Goal: Transaction & Acquisition: Book appointment/travel/reservation

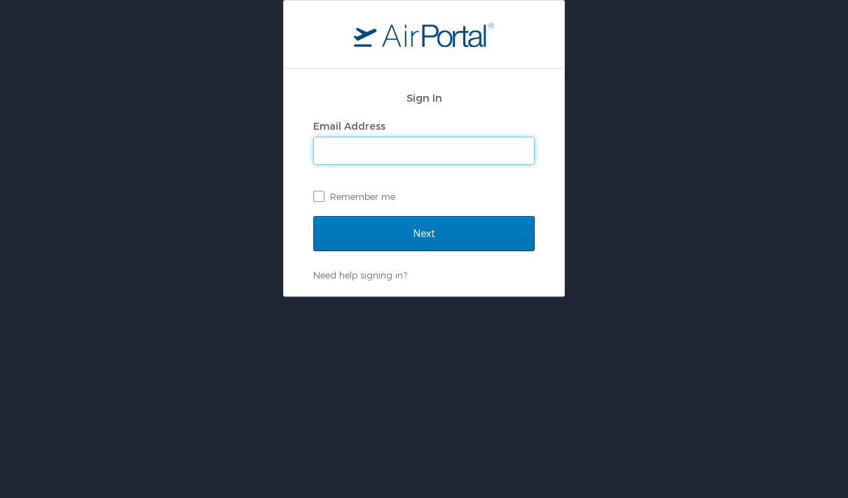
type input "[EMAIL_ADDRESS][DOMAIN_NAME]"
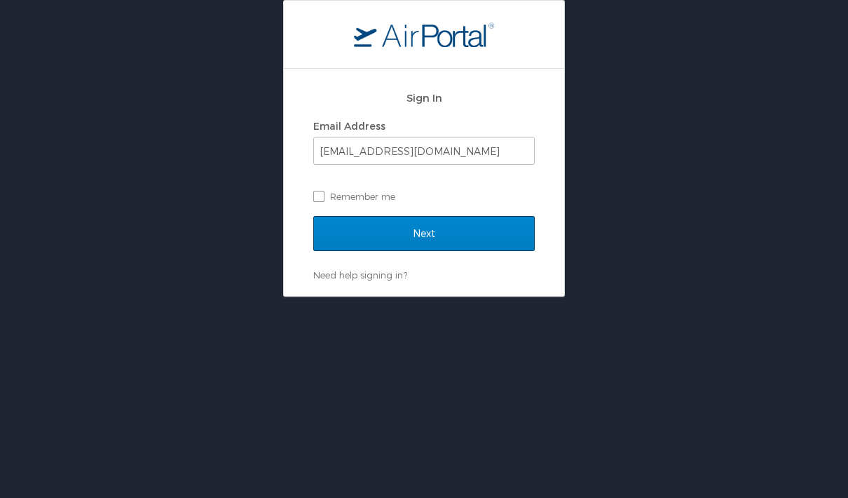
click at [422, 233] on input "Next" at bounding box center [424, 233] width 222 height 35
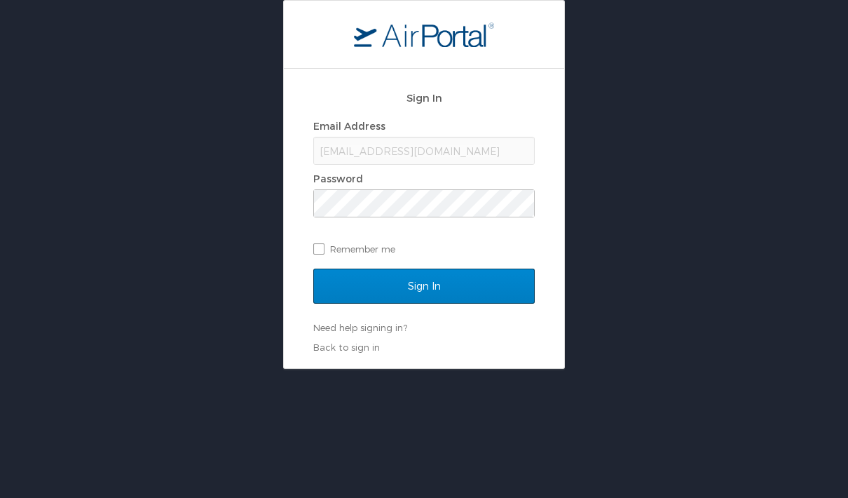
click at [464, 281] on input "Sign In" at bounding box center [424, 286] width 222 height 35
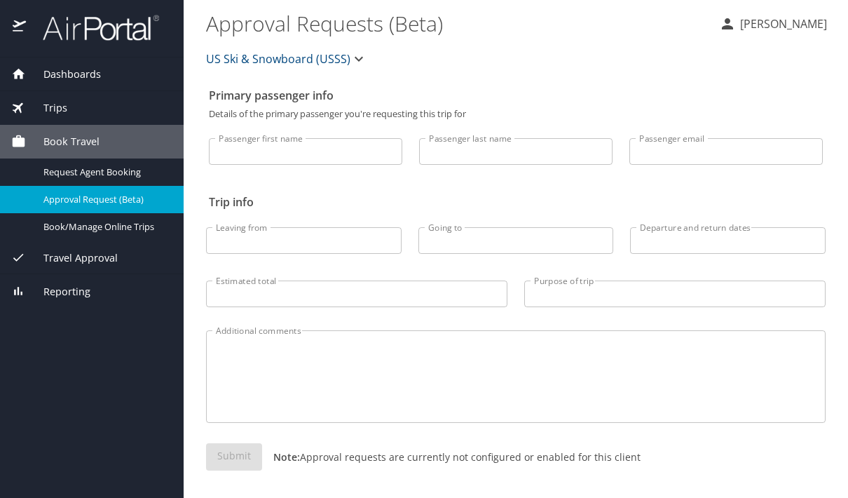
click at [105, 76] on div "Dashboards" at bounding box center [91, 74] width 161 height 15
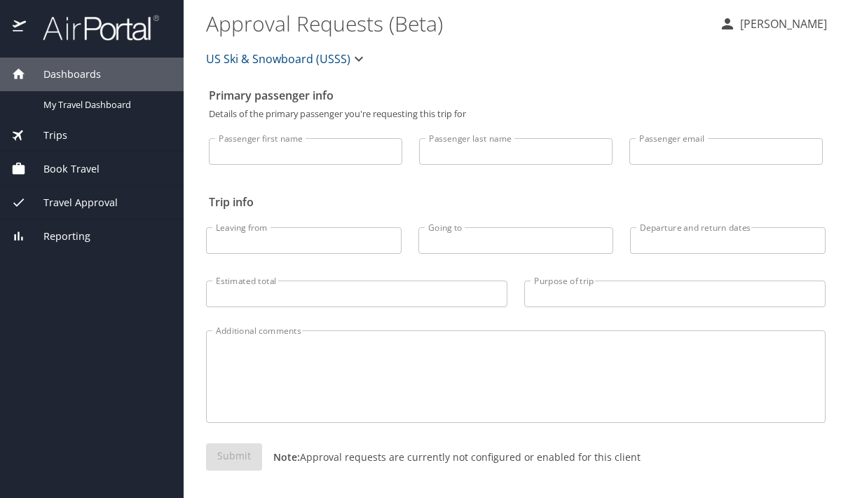
click at [88, 205] on span "Travel Approval" at bounding box center [72, 202] width 92 height 15
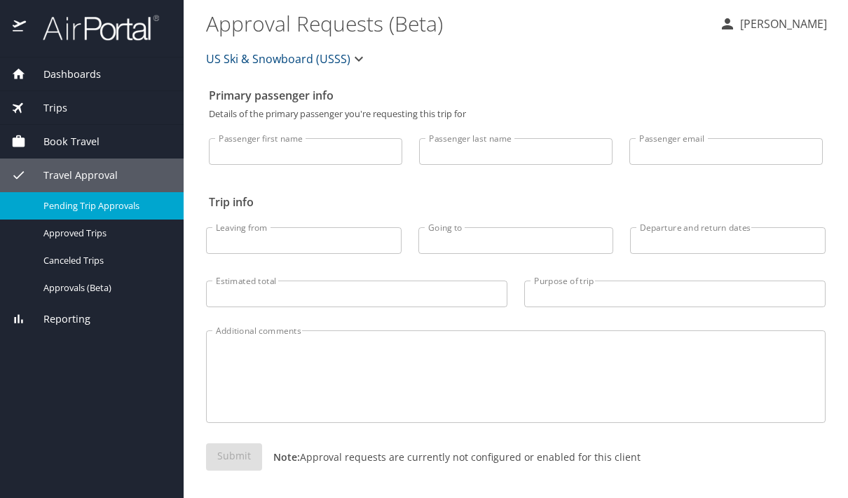
click at [106, 205] on span "Pending Trip Approvals" at bounding box center [104, 205] width 123 height 13
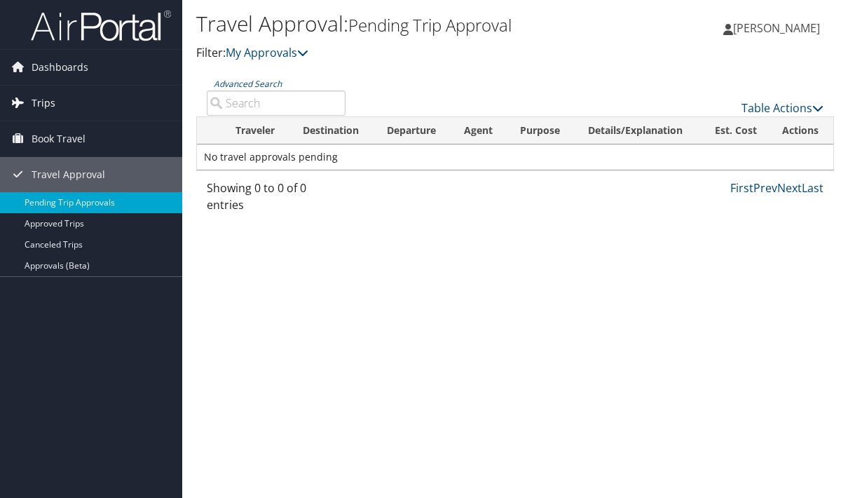
click at [37, 103] on span "Trips" at bounding box center [44, 103] width 24 height 35
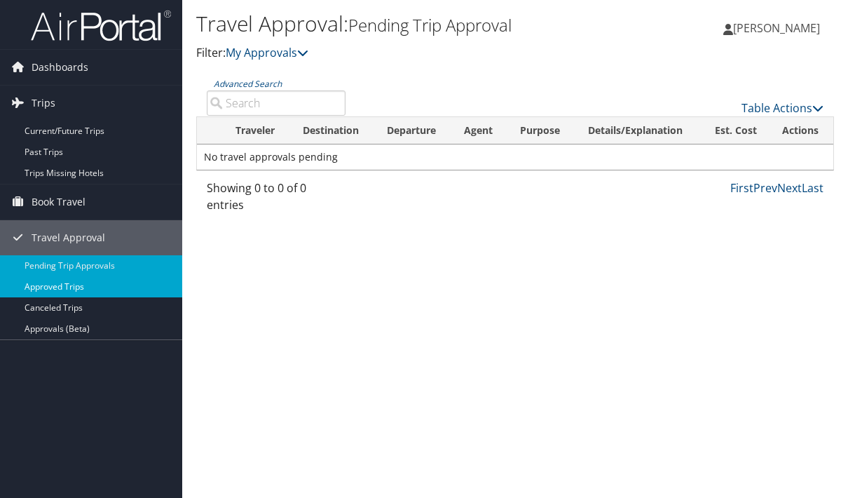
click at [77, 291] on link "Approved Trips" at bounding box center [91, 286] width 182 height 21
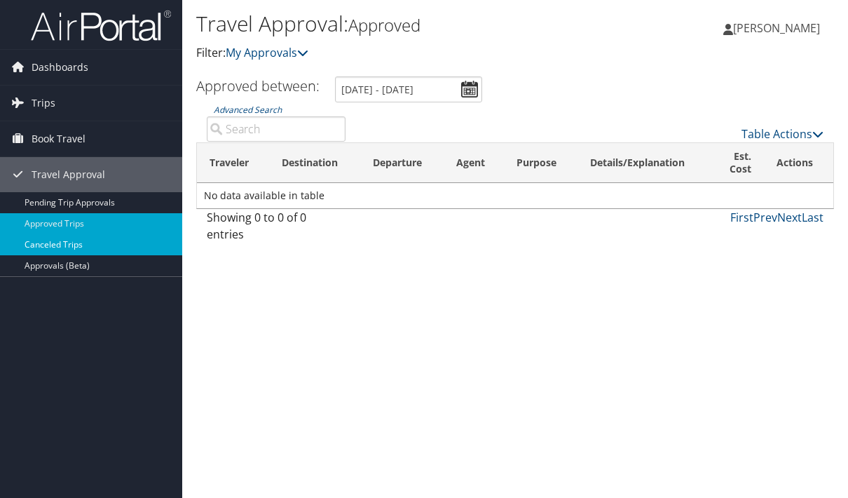
click at [70, 250] on link "Canceled Trips" at bounding box center [91, 244] width 182 height 21
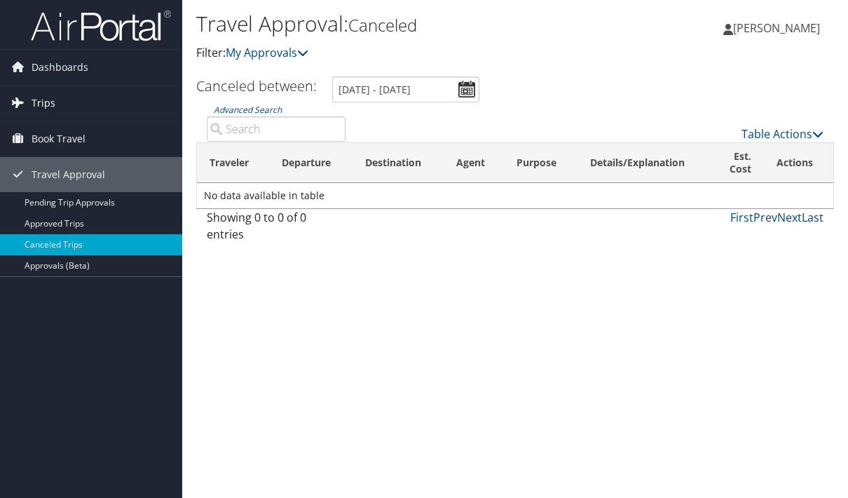
click at [53, 108] on span "Trips" at bounding box center [44, 103] width 24 height 35
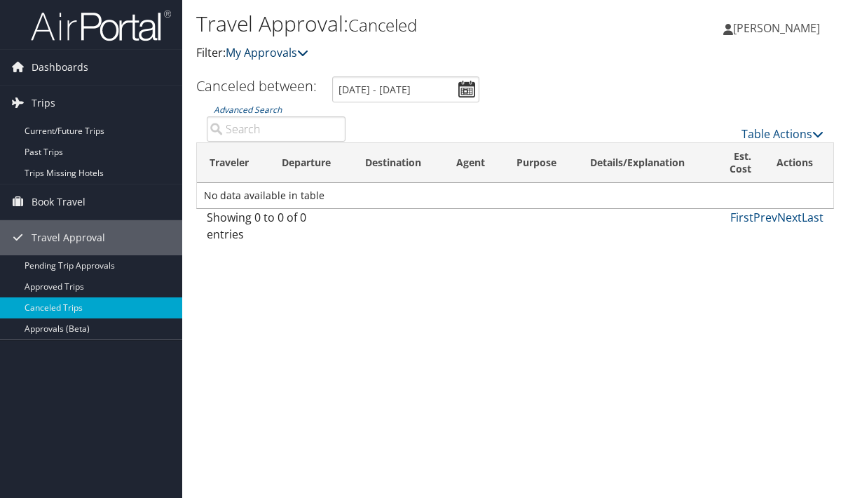
click at [267, 57] on link "My Approvals" at bounding box center [267, 52] width 83 height 15
click at [66, 69] on span "Dashboards" at bounding box center [60, 67] width 57 height 35
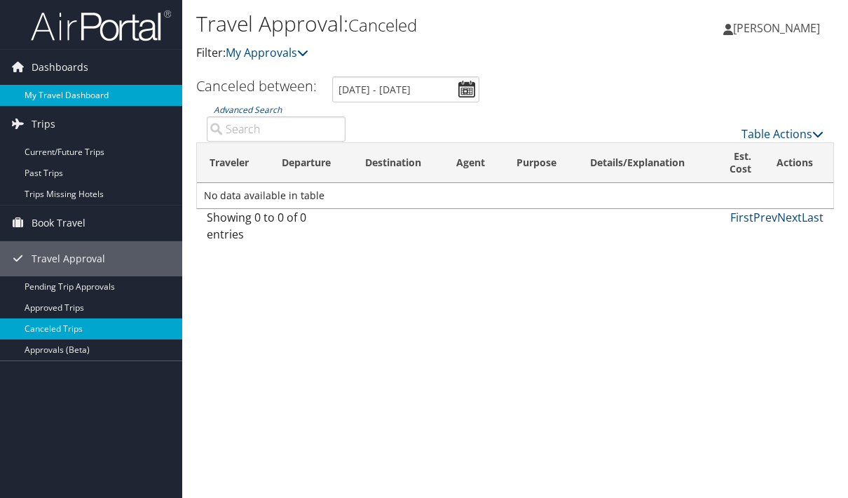
click at [79, 100] on link "My Travel Dashboard" at bounding box center [91, 95] width 182 height 21
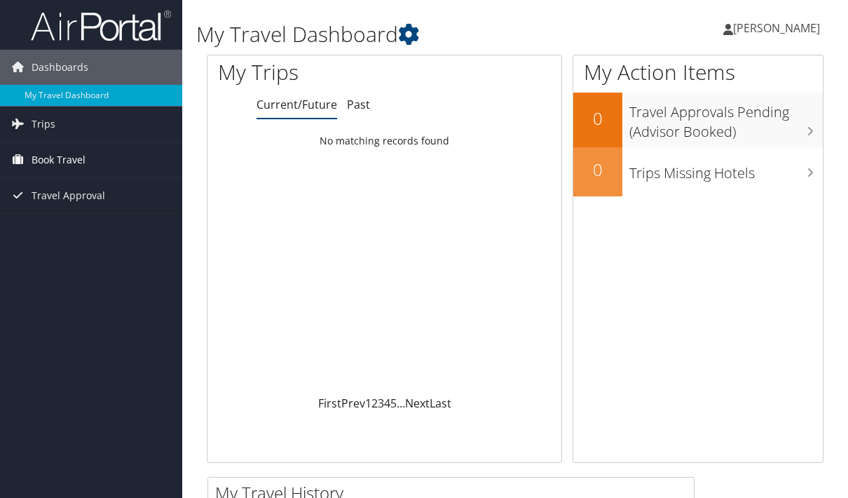
click at [53, 163] on span "Book Travel" at bounding box center [59, 159] width 54 height 35
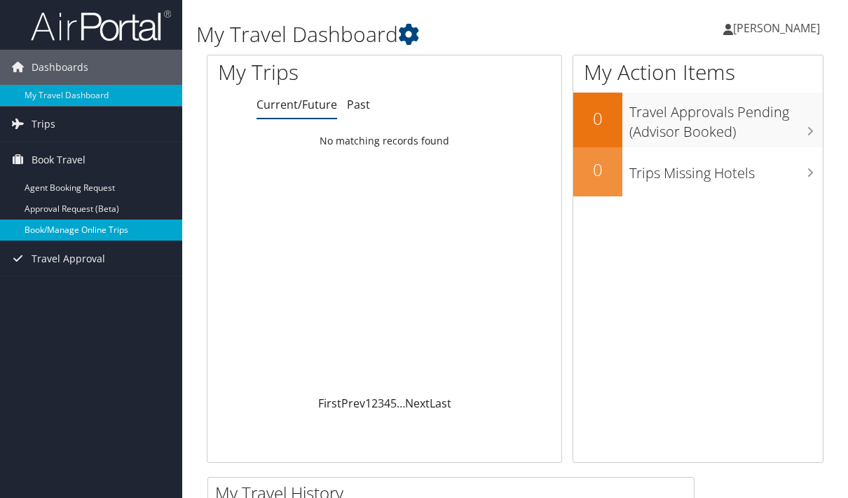
click at [94, 233] on link "Book/Manage Online Trips" at bounding box center [91, 229] width 182 height 21
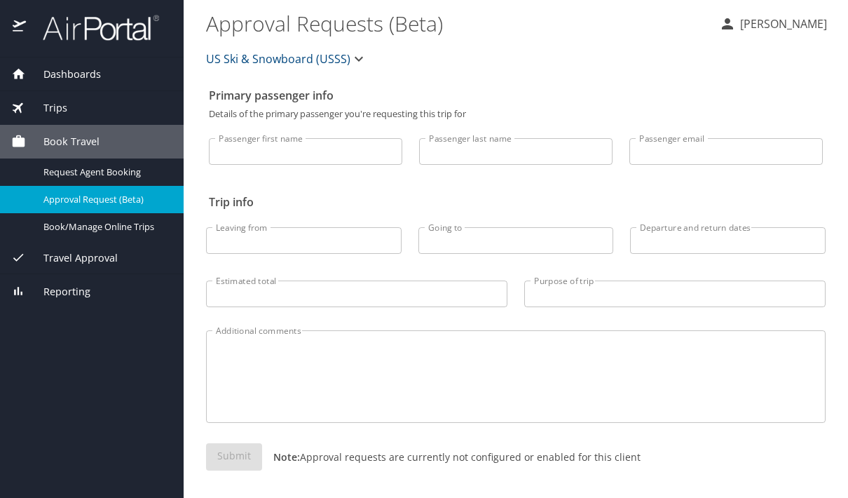
click at [72, 33] on img at bounding box center [93, 27] width 132 height 27
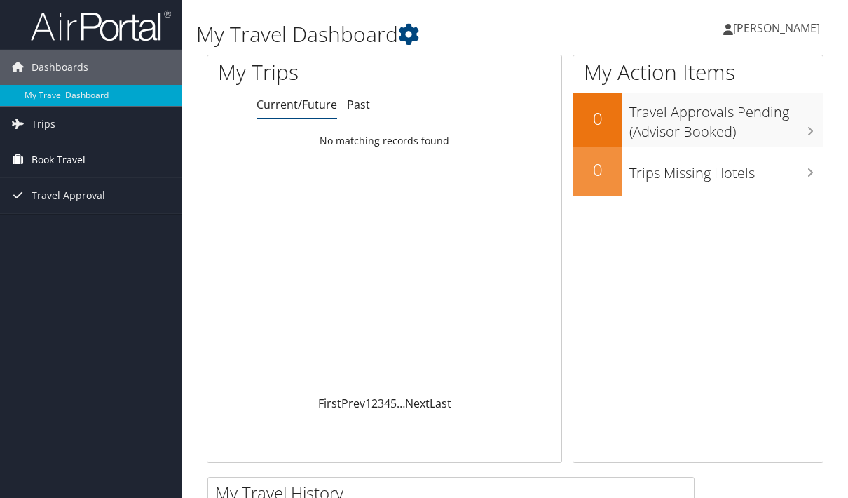
click at [76, 155] on span "Book Travel" at bounding box center [59, 159] width 54 height 35
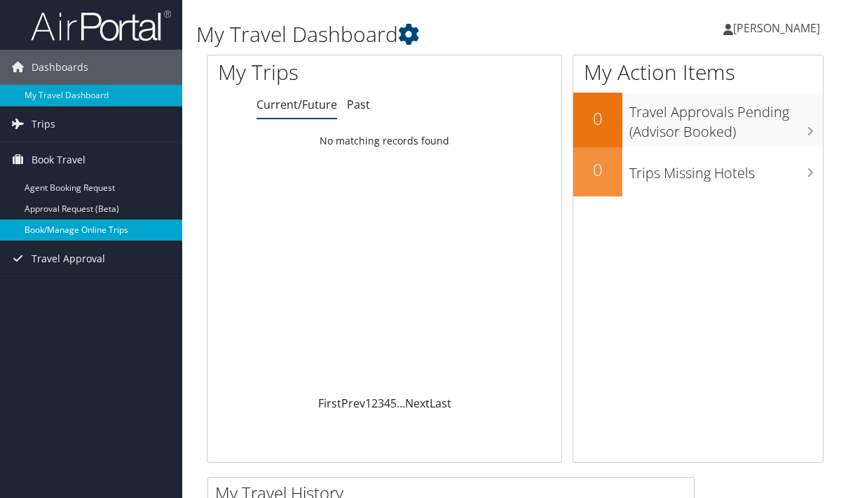
click at [91, 231] on link "Book/Manage Online Trips" at bounding box center [91, 229] width 182 height 21
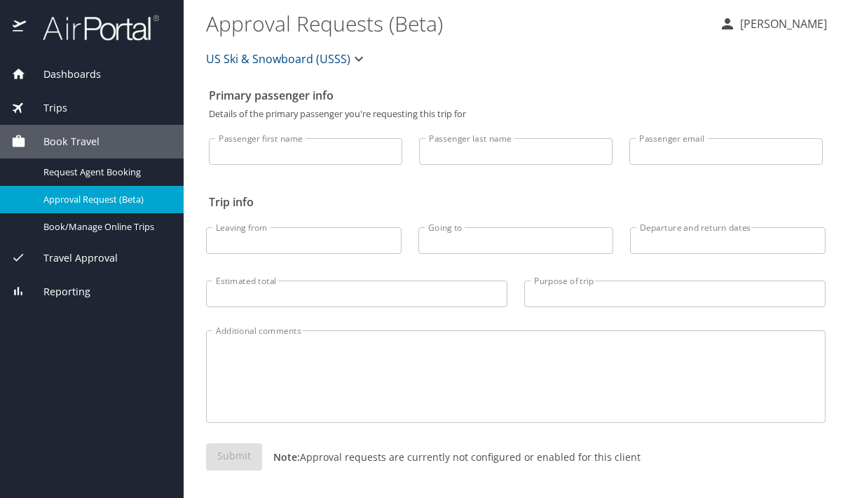
click at [53, 109] on span "Trips" at bounding box center [46, 107] width 41 height 15
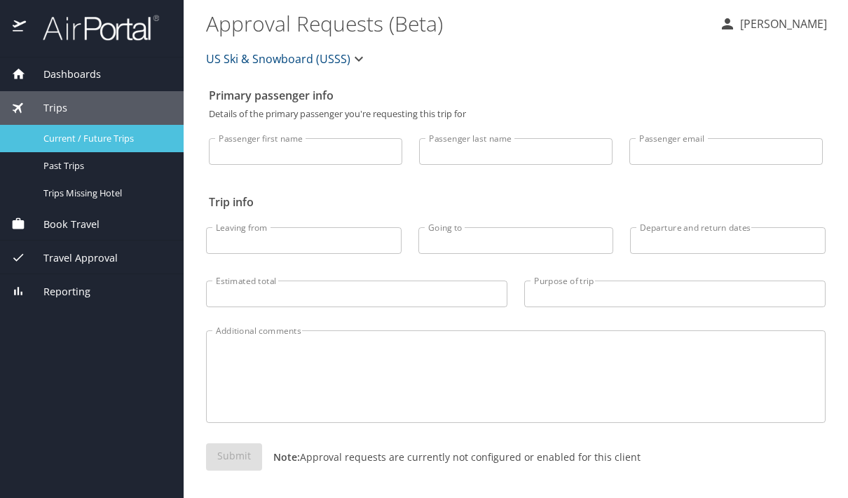
click at [81, 142] on span "Current / Future Trips" at bounding box center [104, 138] width 123 height 13
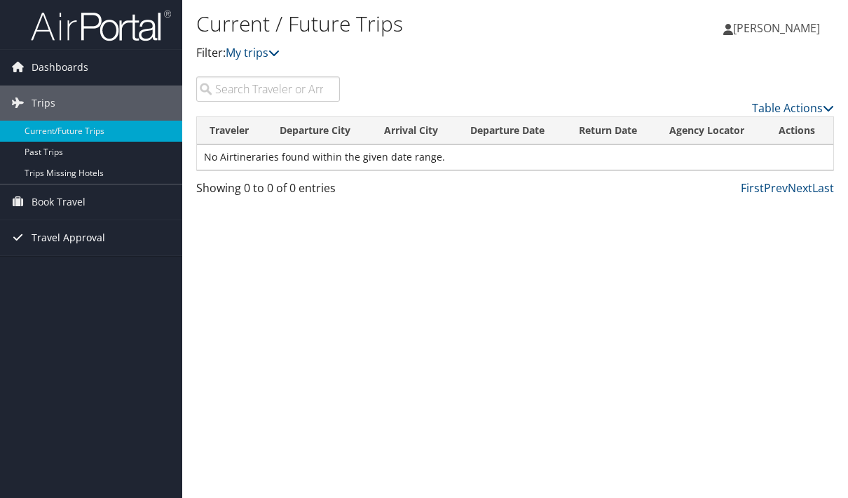
click at [68, 245] on span "Travel Approval" at bounding box center [69, 237] width 74 height 35
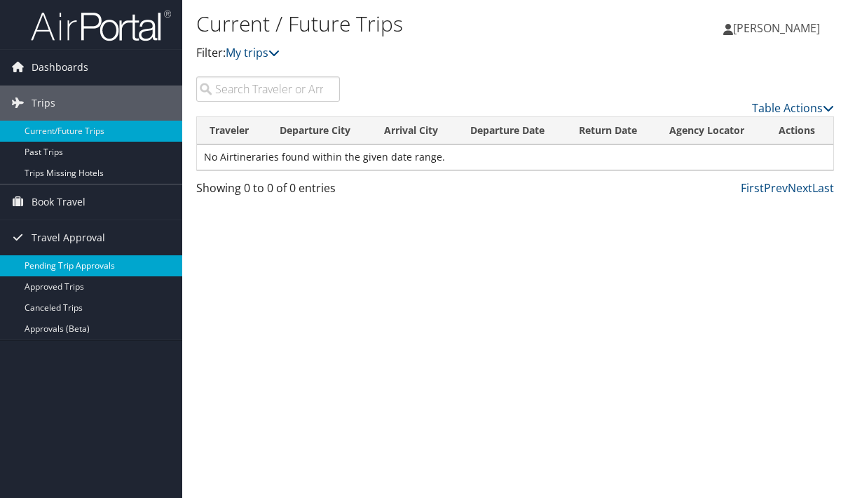
click at [70, 264] on link "Pending Trip Approvals" at bounding box center [91, 265] width 182 height 21
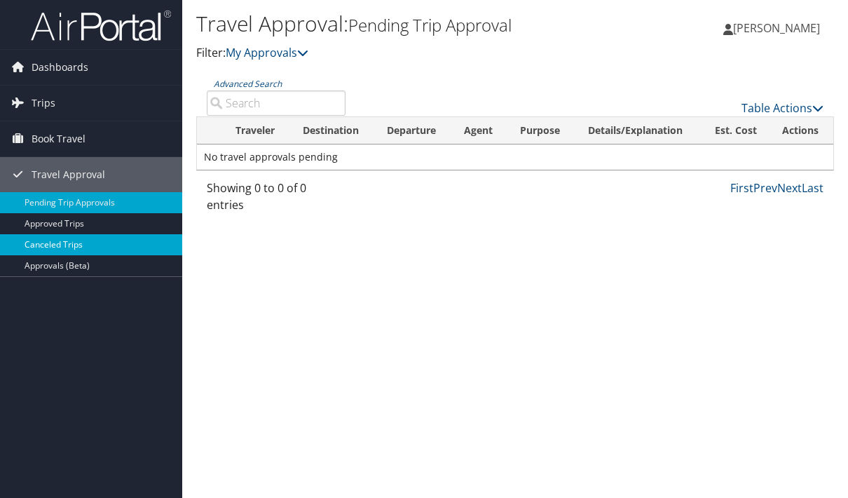
click at [71, 243] on link "Canceled Trips" at bounding box center [91, 244] width 182 height 21
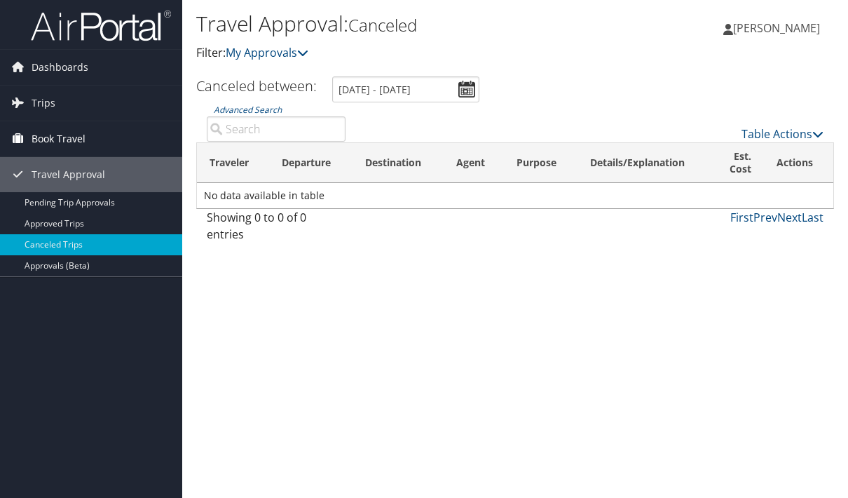
click at [67, 137] on span "Book Travel" at bounding box center [59, 138] width 54 height 35
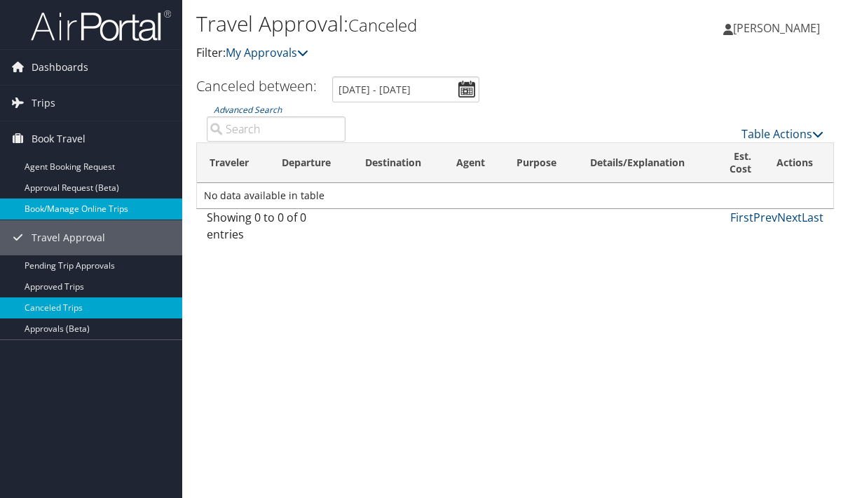
click at [82, 212] on link "Book/Manage Online Trips" at bounding box center [91, 208] width 182 height 21
click at [86, 208] on link "Book/Manage Online Trips" at bounding box center [91, 208] width 182 height 21
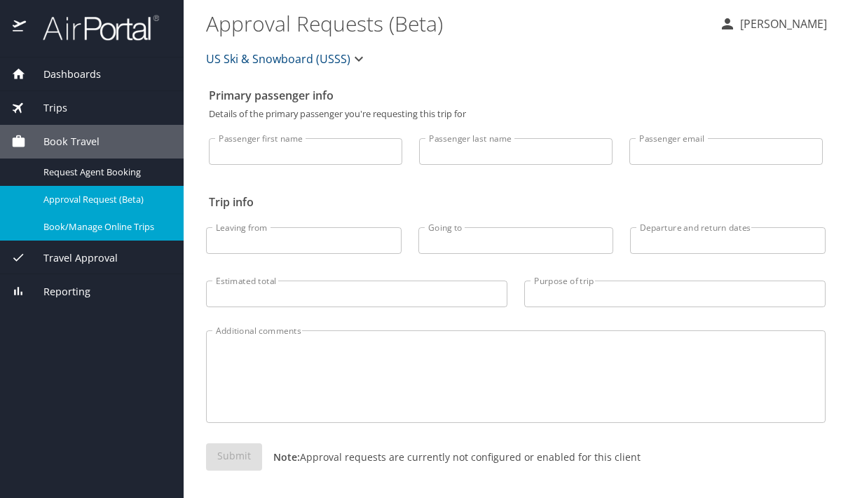
click at [119, 234] on link "Book/Manage Online Trips" at bounding box center [92, 226] width 184 height 27
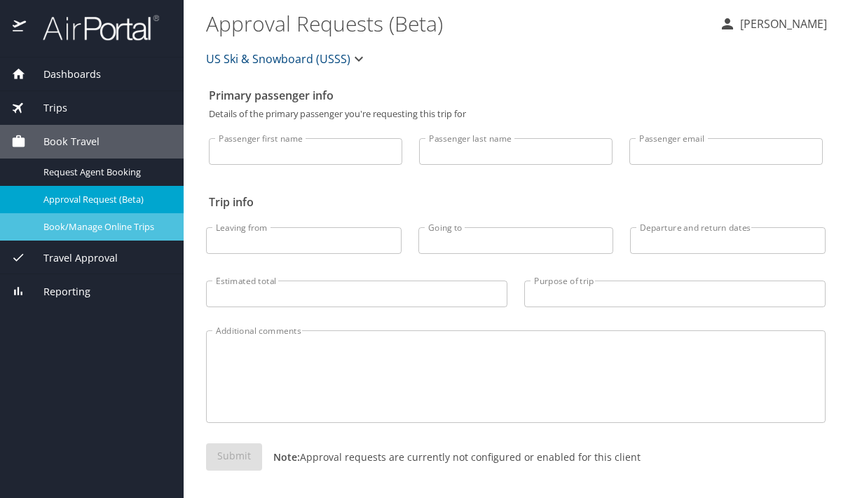
click at [79, 230] on span "Book/Manage Online Trips" at bounding box center [104, 226] width 123 height 13
